Goal: Book appointment/travel/reservation

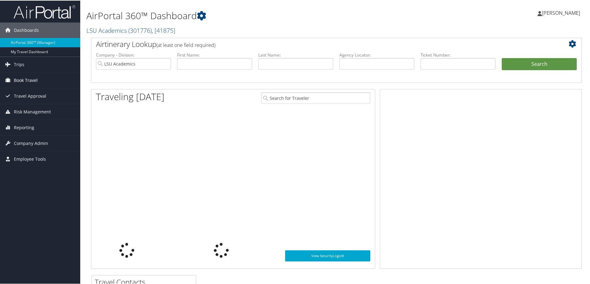
click at [19, 81] on span "Book Travel" at bounding box center [26, 79] width 24 height 15
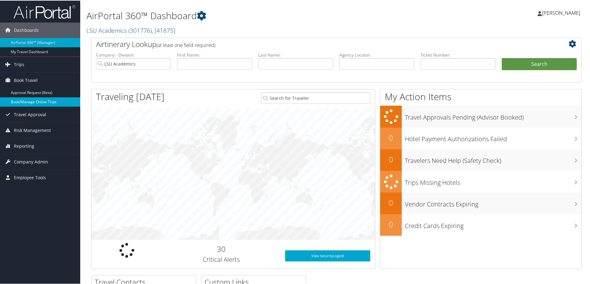
click at [23, 99] on link "Book/Manage Online Trips" at bounding box center [40, 101] width 80 height 9
